Goal: Task Accomplishment & Management: Manage account settings

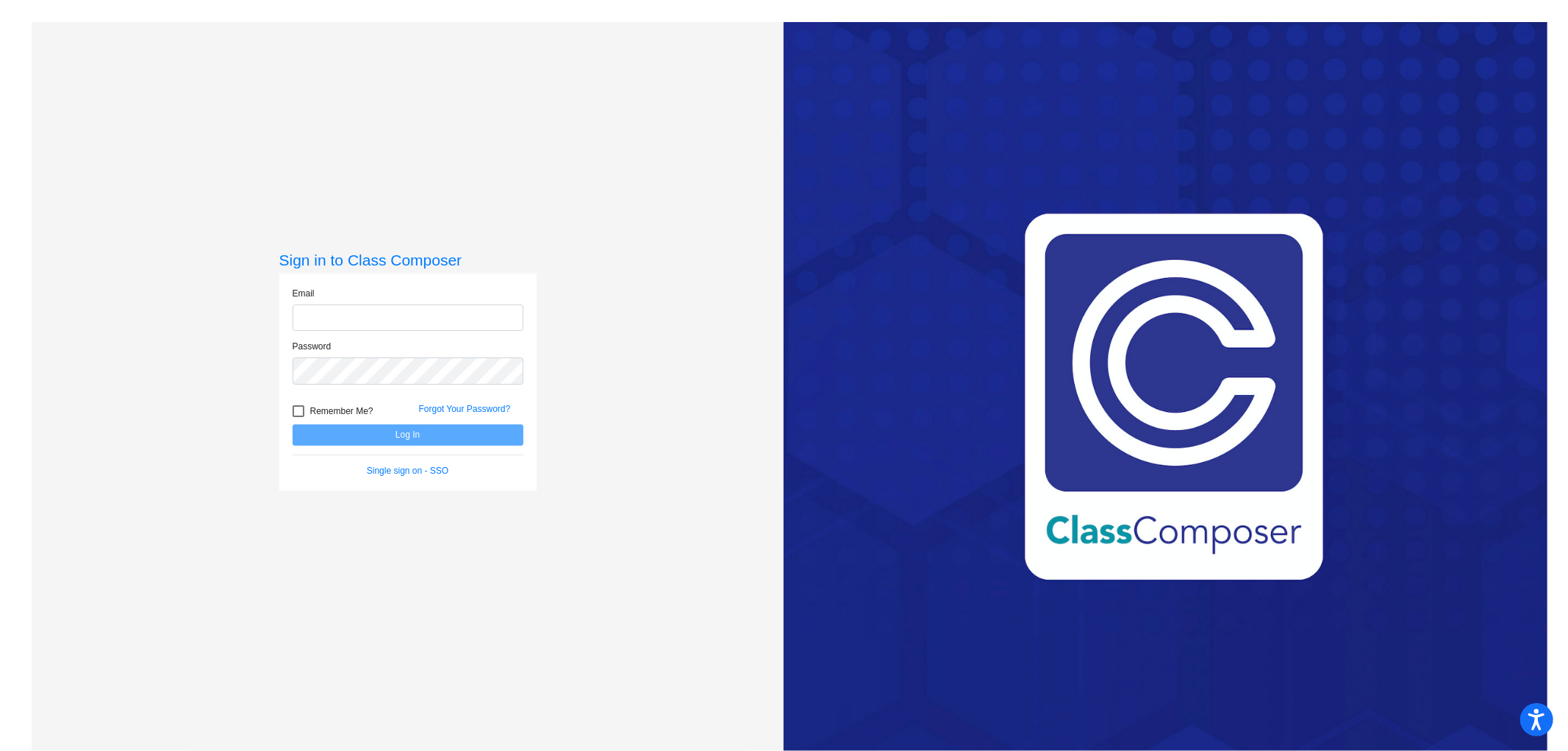
type input "[EMAIL_ADDRESS][DOMAIN_NAME]"
click at [394, 433] on button "Log In" at bounding box center [407, 435] width 231 height 21
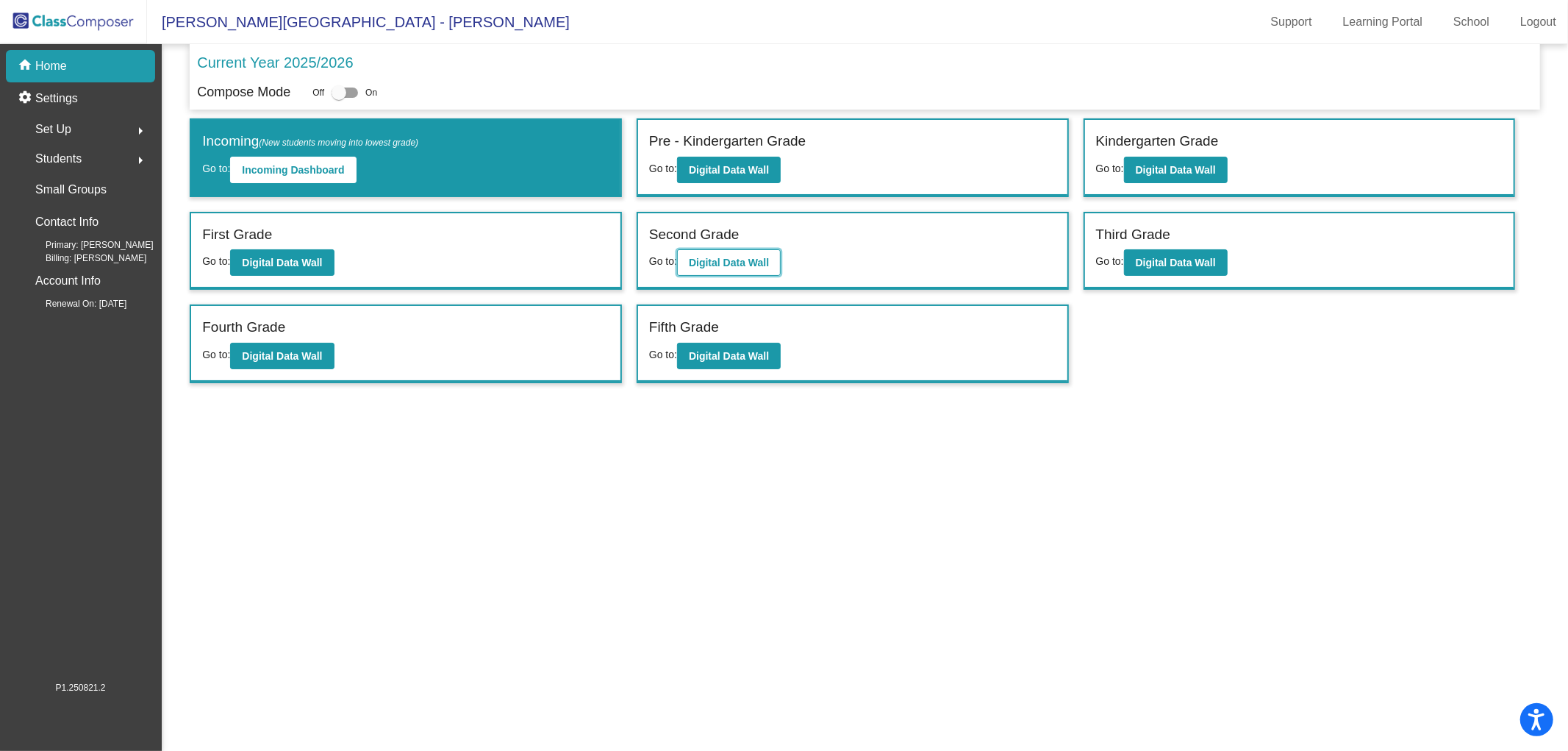
click at [743, 258] on b "Digital Data Wall" at bounding box center [728, 262] width 80 height 11
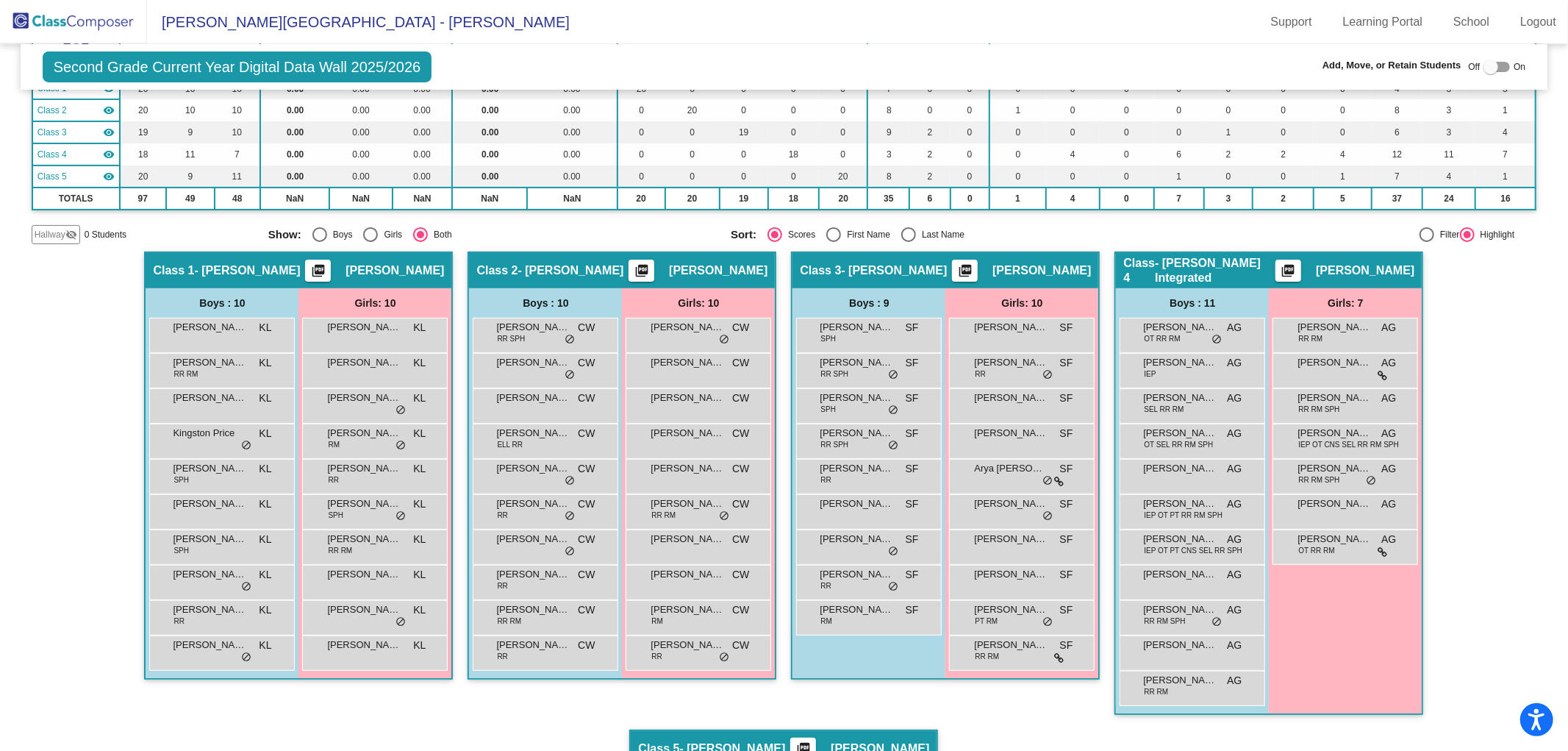
scroll to position [163, 0]
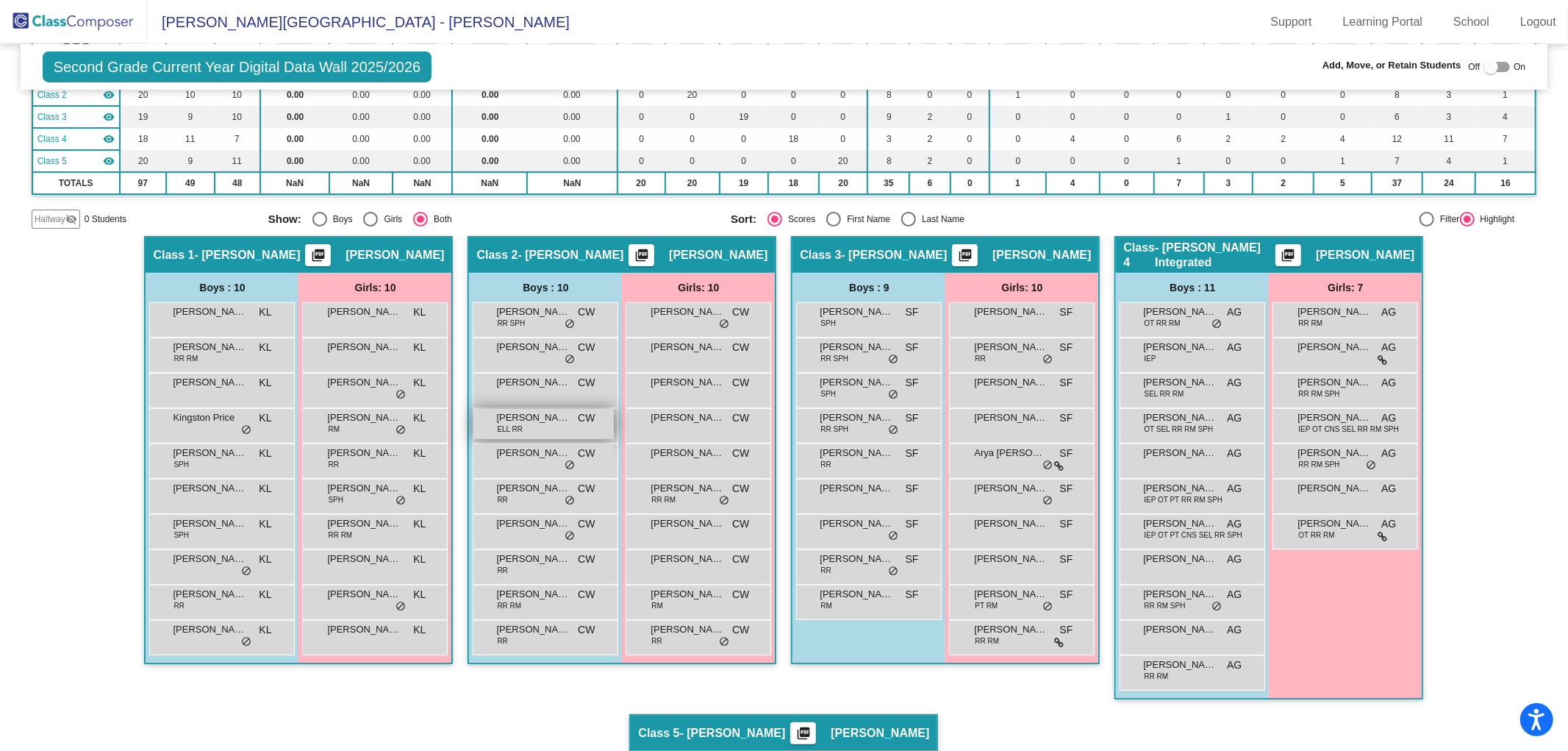
click at [527, 428] on div "[PERSON_NAME] [PERSON_NAME] CW lock do_not_disturb_alt" at bounding box center [543, 424] width 140 height 30
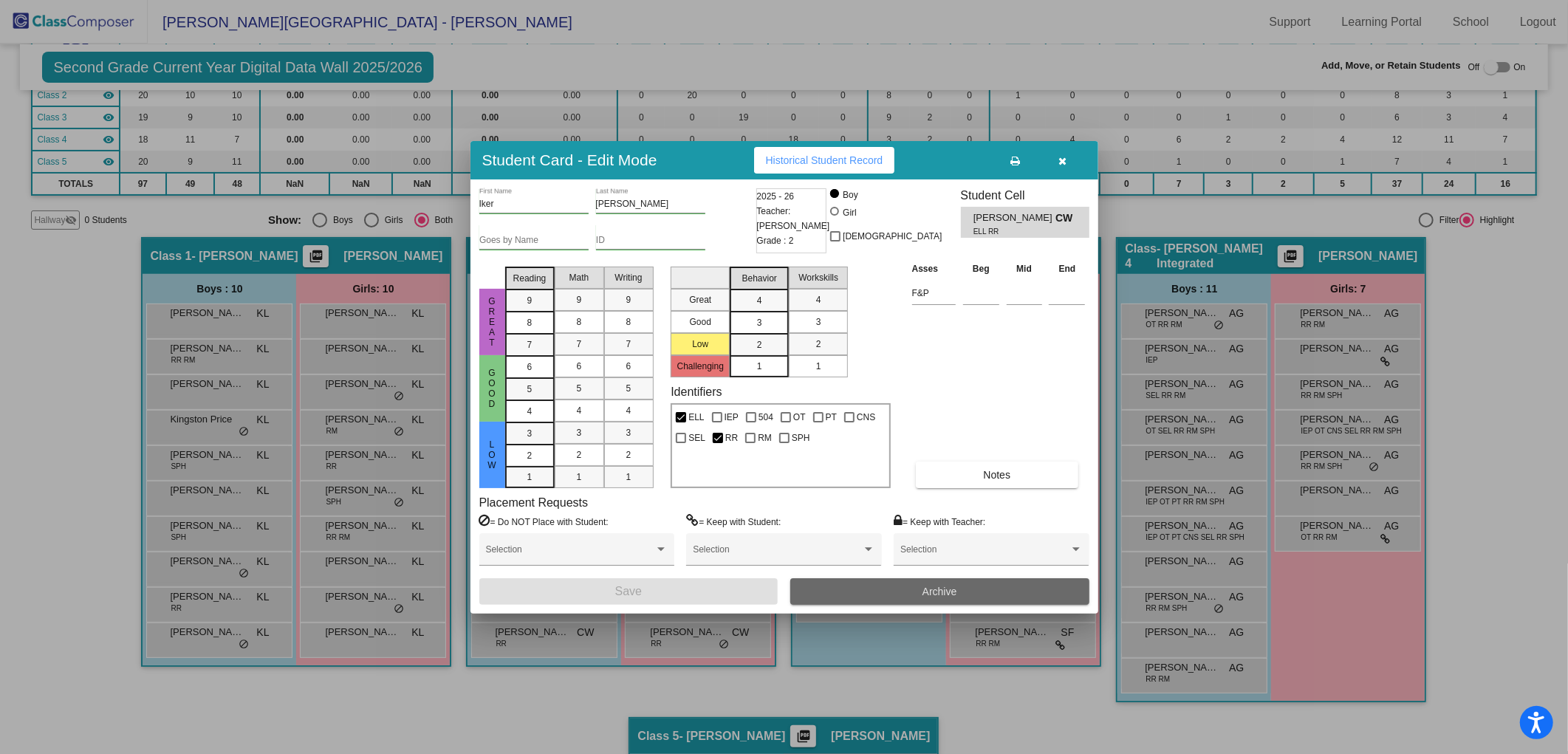
click at [946, 584] on button "Archive" at bounding box center [939, 591] width 299 height 27
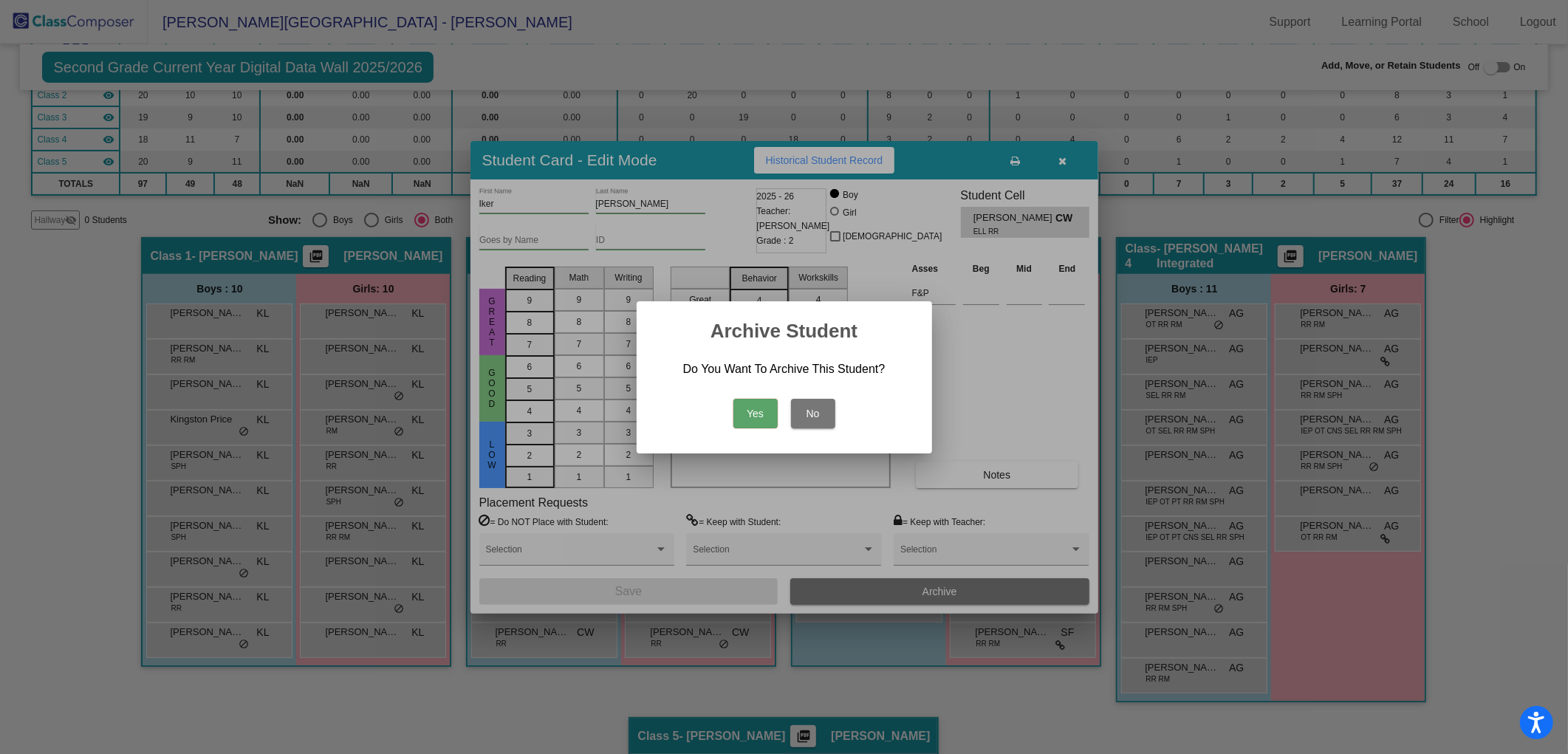
click at [752, 408] on button "Yes" at bounding box center [756, 413] width 44 height 30
